Goal: Transaction & Acquisition: Purchase product/service

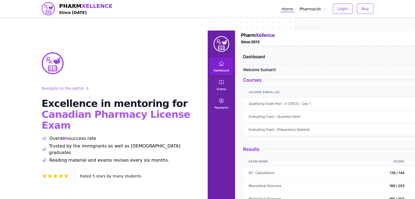
click at [310, 8] on button "Pharmacist" at bounding box center [313, 8] width 30 height 7
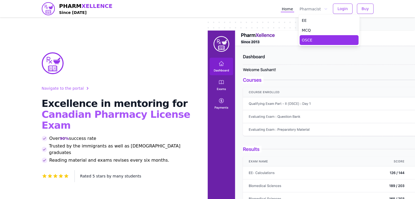
click at [309, 35] on link "OSCE" at bounding box center [329, 40] width 59 height 10
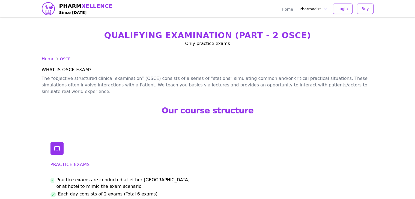
click at [313, 10] on button "Pharmacist" at bounding box center [313, 8] width 30 height 7
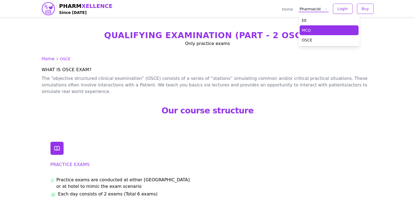
click at [314, 29] on link "MCQ" at bounding box center [329, 30] width 59 height 10
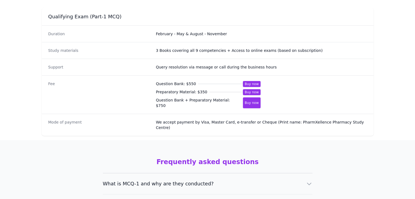
scroll to position [321, 0]
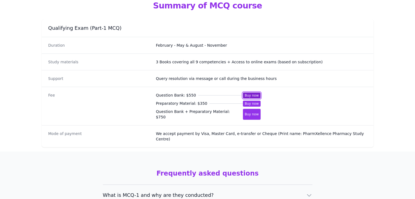
click at [250, 92] on button "Buy now" at bounding box center [252, 95] width 18 height 6
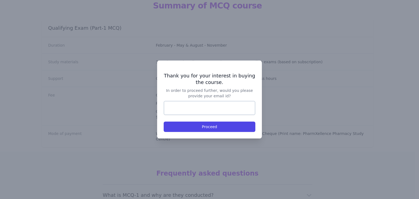
click at [279, 24] on div at bounding box center [209, 99] width 419 height 199
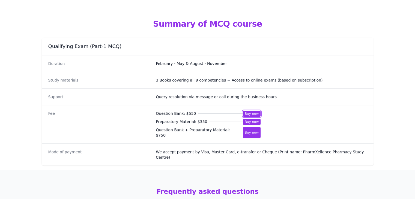
scroll to position [376, 0]
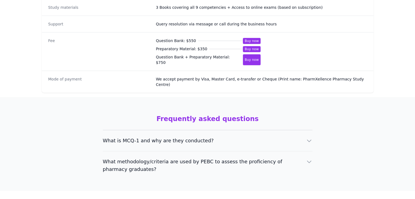
click at [217, 158] on span "What methodology/criteria are used by PEBC to assess the proficiency of pharmac…" at bounding box center [201, 165] width 196 height 15
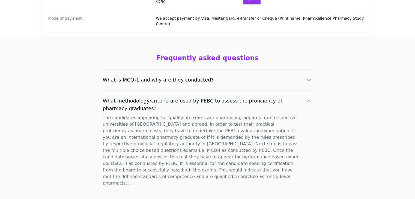
scroll to position [437, 0]
